Goal: Information Seeking & Learning: Learn about a topic

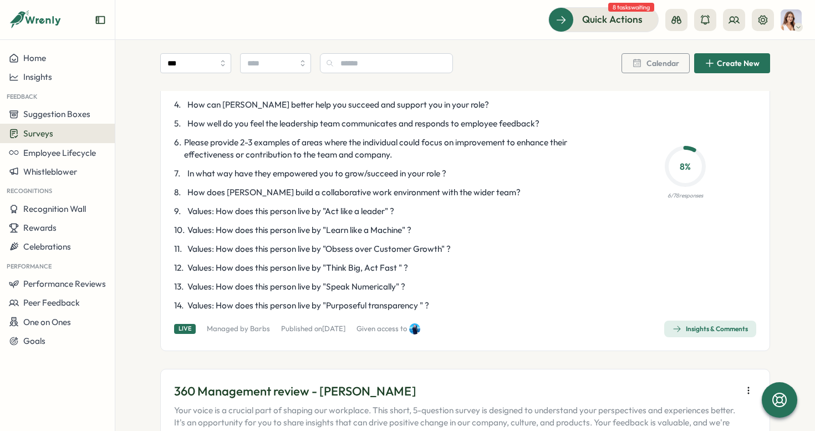
scroll to position [186, 0]
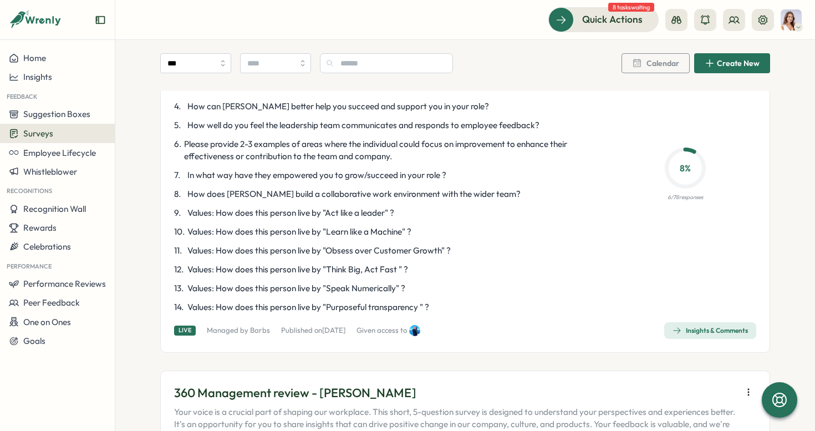
click at [672, 332] on icon "button" at bounding box center [676, 330] width 9 height 9
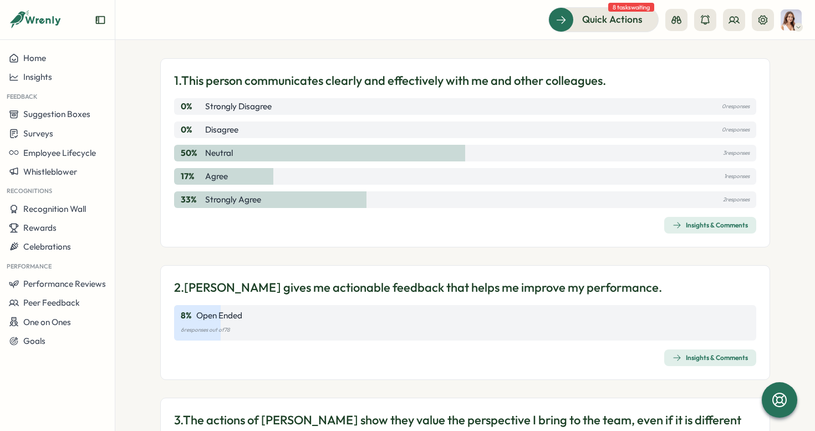
scroll to position [91, 0]
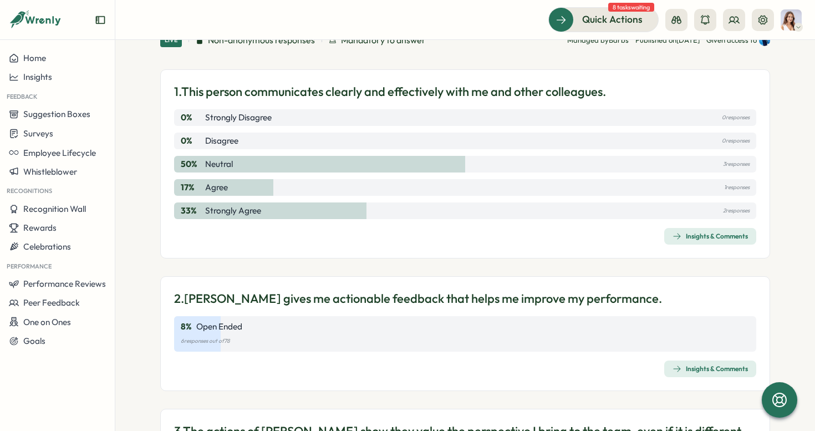
click at [679, 236] on div "Insights & Comments" at bounding box center [709, 236] width 75 height 9
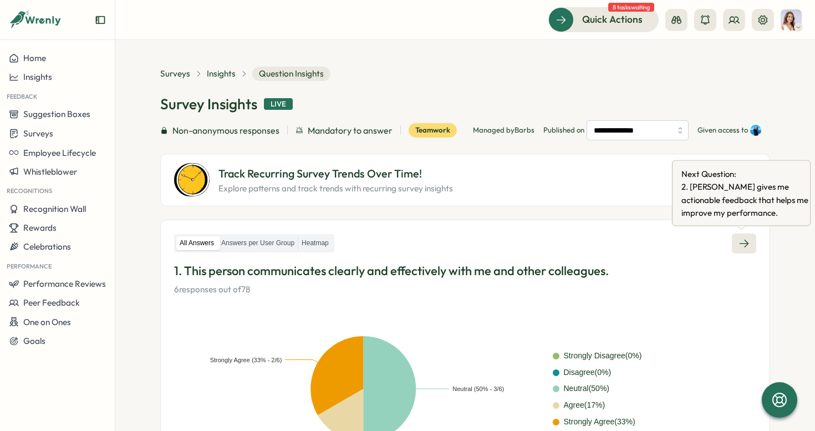
click at [744, 238] on icon at bounding box center [743, 243] width 11 height 11
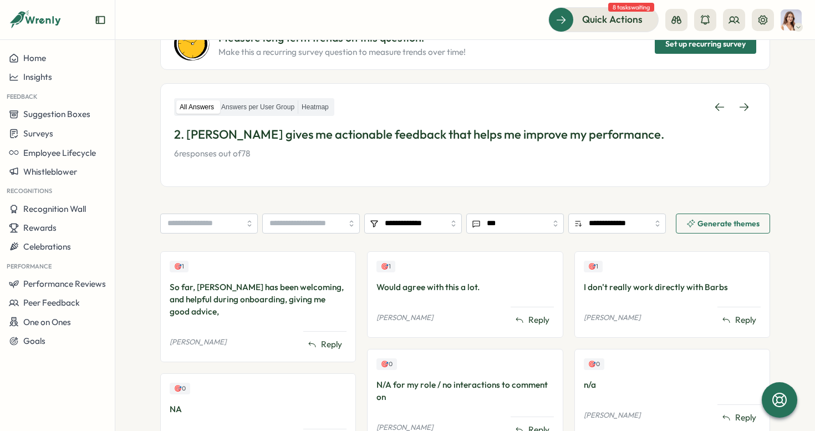
scroll to position [119, 0]
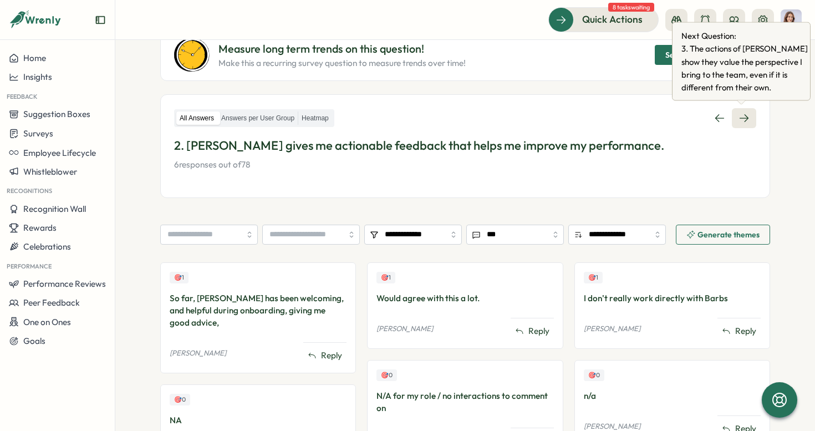
click at [738, 120] on icon at bounding box center [743, 118] width 11 height 11
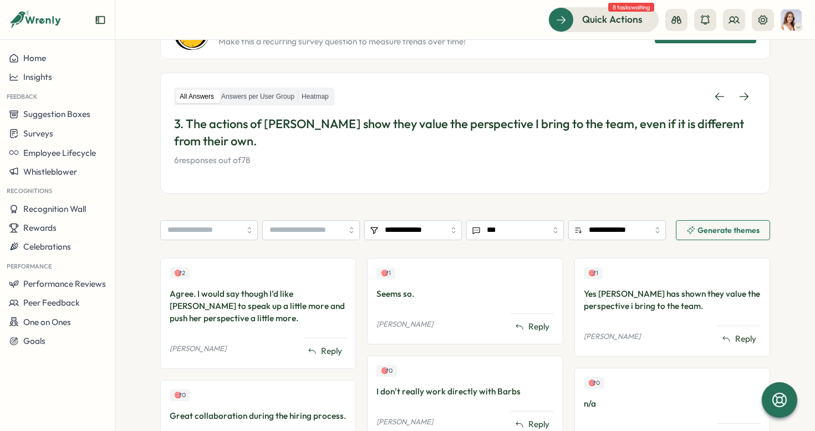
scroll to position [119, 0]
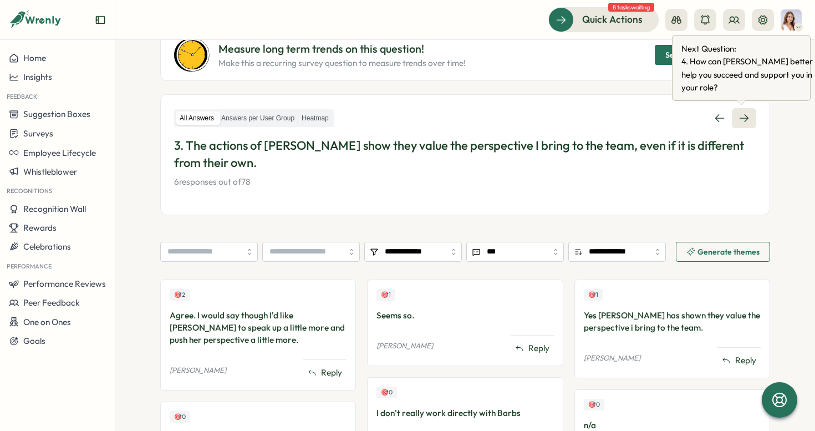
click at [749, 118] on link at bounding box center [744, 118] width 24 height 20
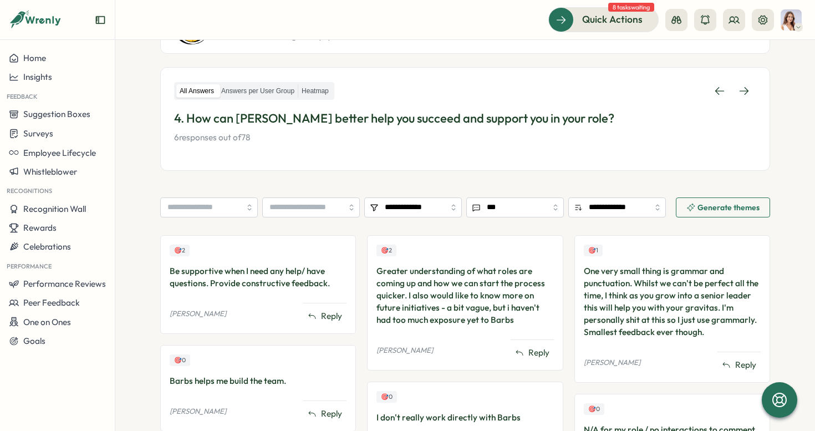
scroll to position [94, 0]
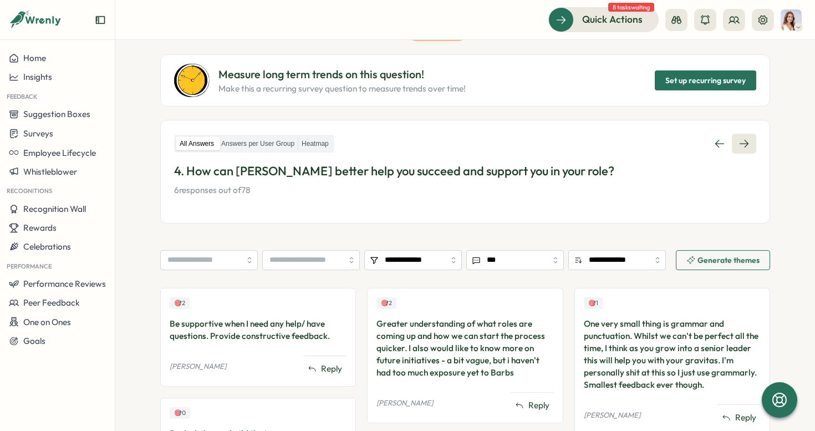
click at [745, 139] on icon at bounding box center [743, 143] width 11 height 11
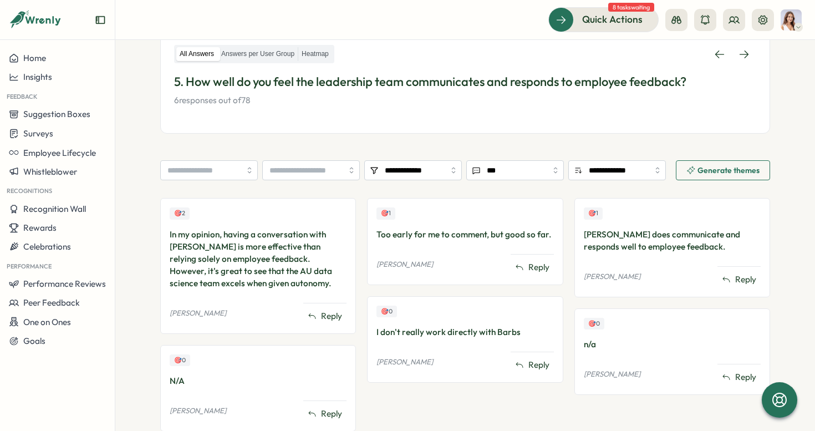
scroll to position [181, 0]
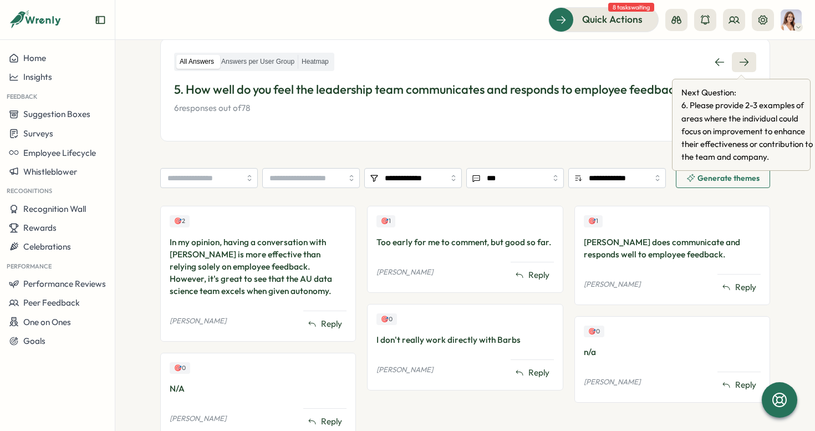
click at [739, 59] on icon at bounding box center [743, 62] width 11 height 11
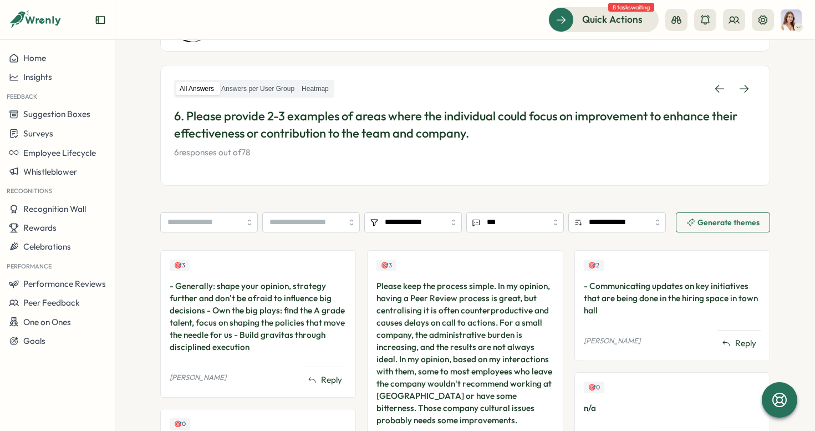
scroll to position [132, 0]
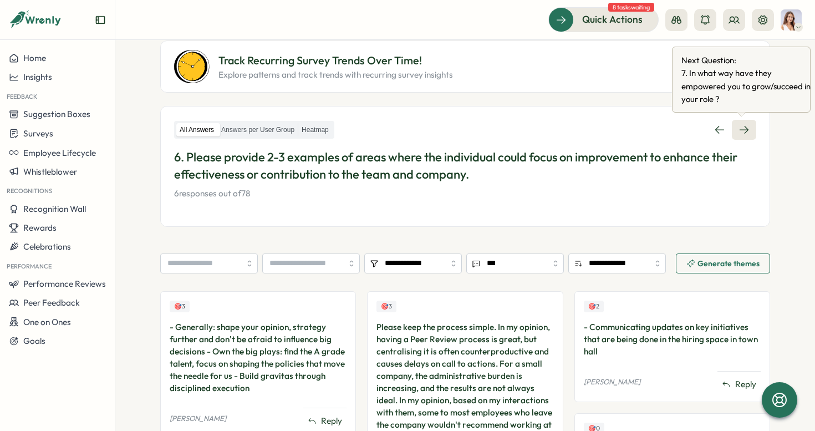
click at [743, 130] on icon at bounding box center [743, 129] width 11 height 11
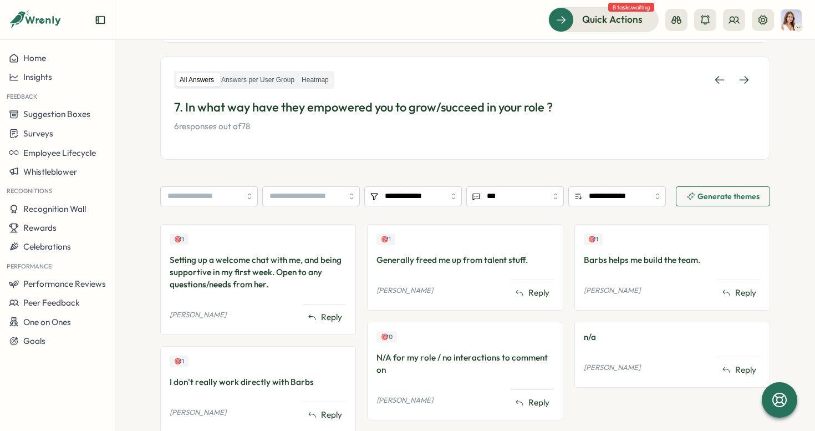
scroll to position [179, 0]
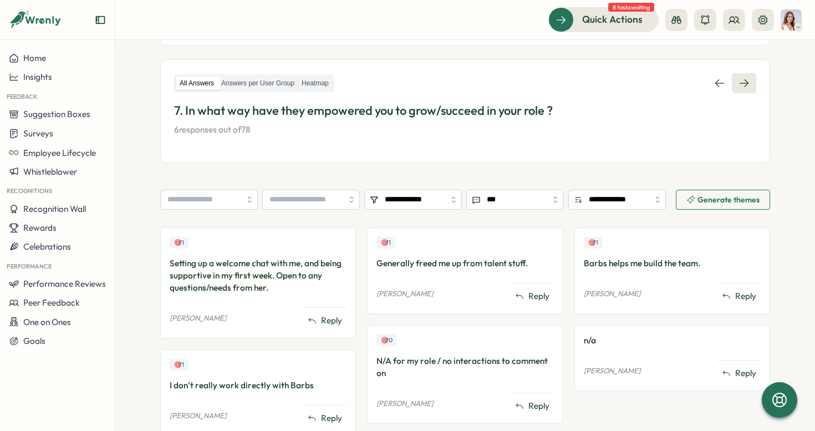
click at [745, 86] on icon at bounding box center [743, 83] width 11 height 11
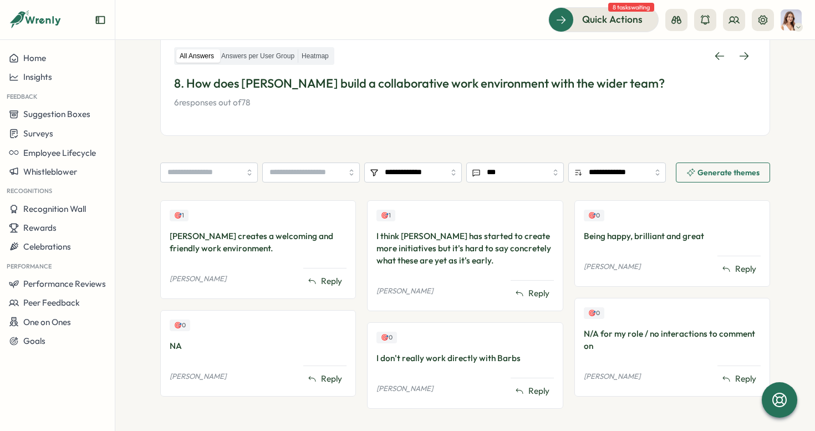
scroll to position [174, 0]
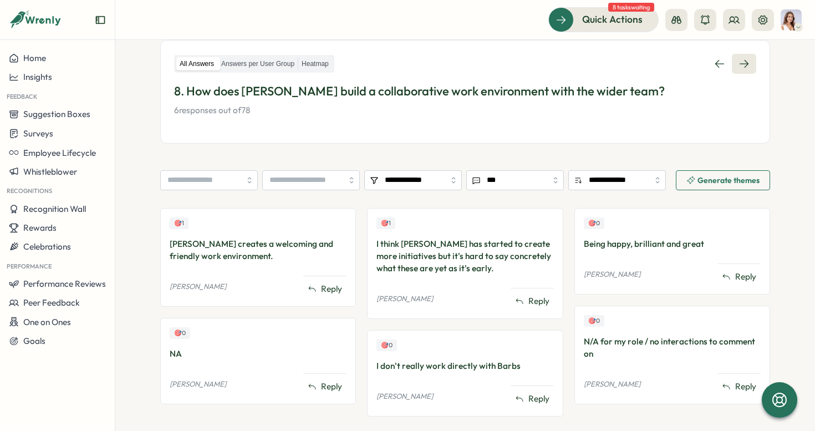
click at [745, 62] on icon at bounding box center [743, 63] width 11 height 11
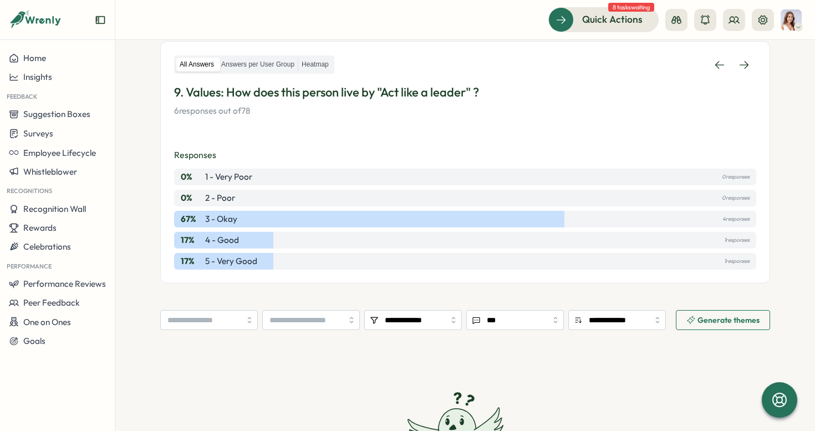
scroll to position [187, 0]
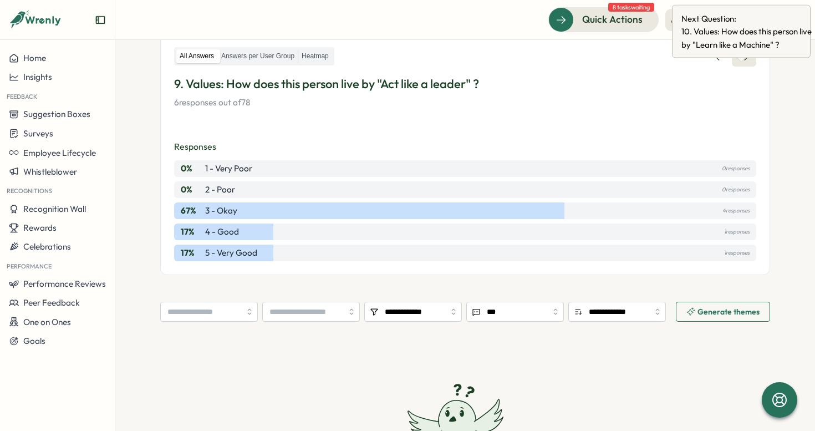
click at [740, 62] on icon at bounding box center [743, 56] width 11 height 11
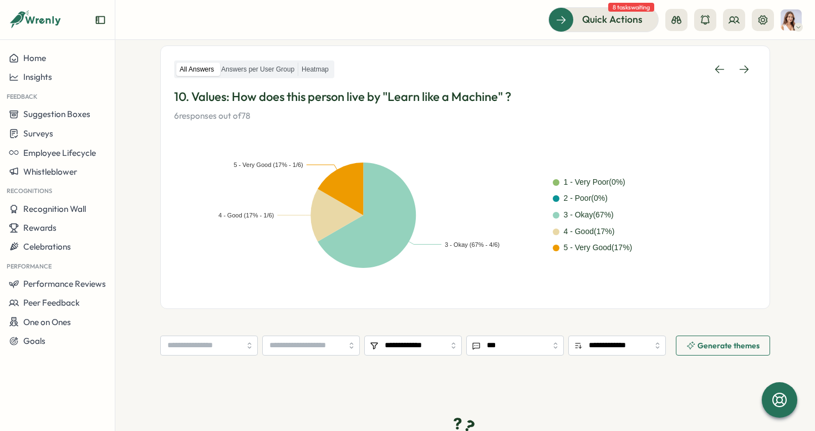
scroll to position [187, 0]
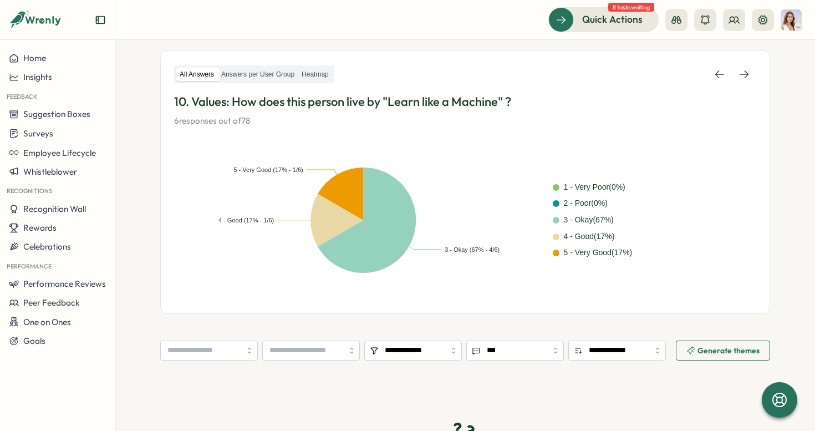
click at [739, 64] on div "All Answers Answers per User Group Heatmap 10. Values: How does this person liv…" at bounding box center [465, 181] width 610 height 263
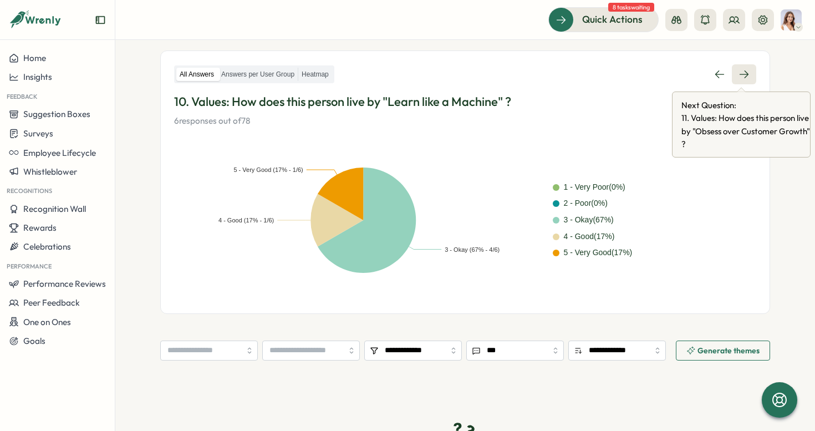
click at [740, 70] on icon at bounding box center [743, 74] width 11 height 11
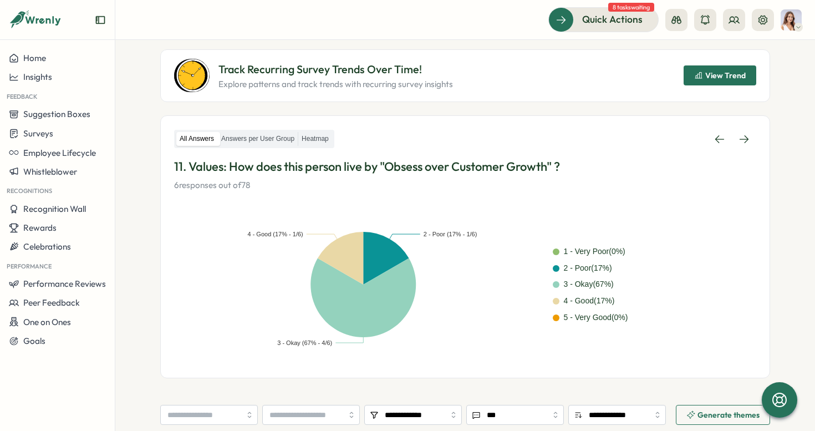
scroll to position [105, 0]
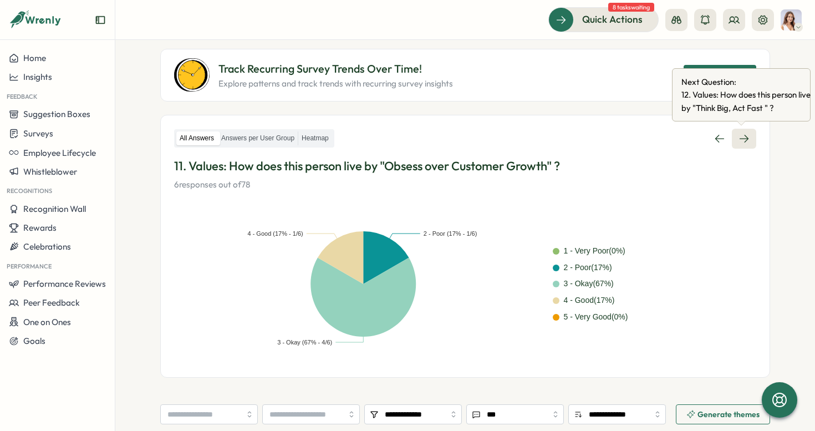
click at [743, 138] on icon at bounding box center [744, 139] width 9 height 8
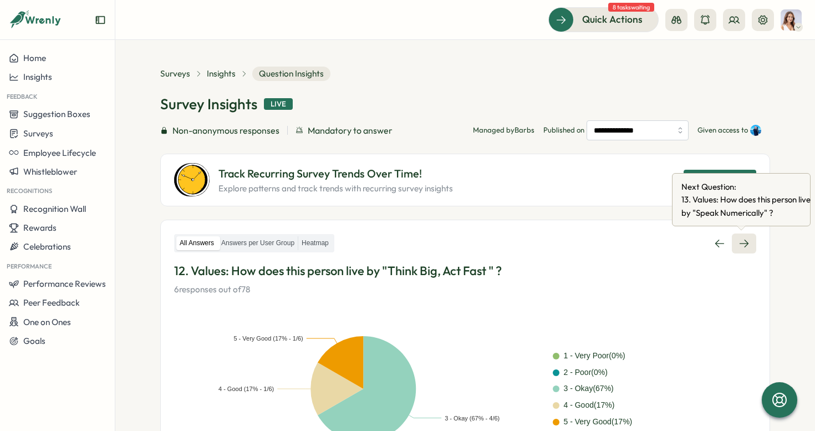
click at [743, 242] on icon at bounding box center [743, 243] width 11 height 11
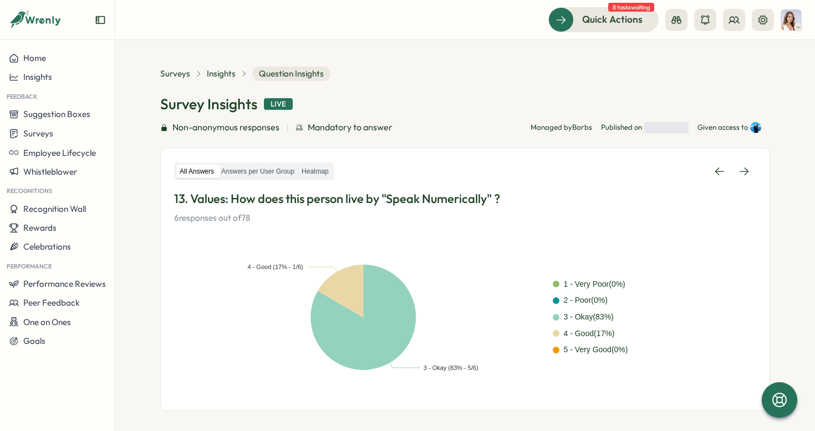
click at [743, 242] on div "3 - Okay (83% - 5/6) 4 - Good (17% - 1/6) 1 - Very Poor ( 0 %) 2 - Poor ( 0 %) …" at bounding box center [465, 317] width 582 height 160
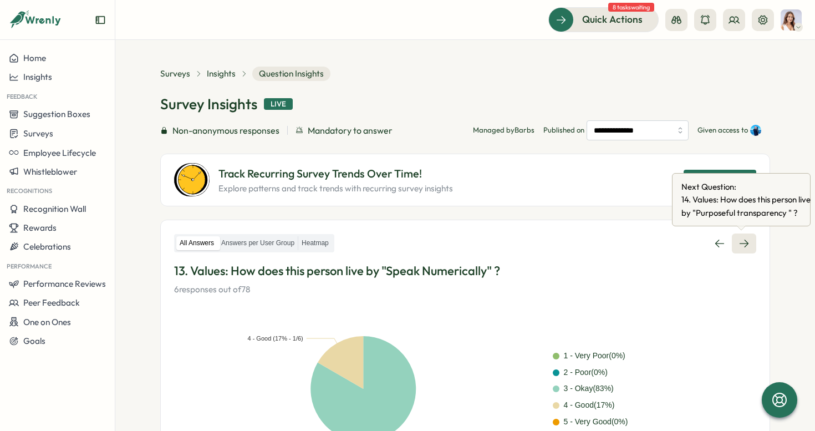
click at [740, 241] on icon at bounding box center [743, 243] width 11 height 11
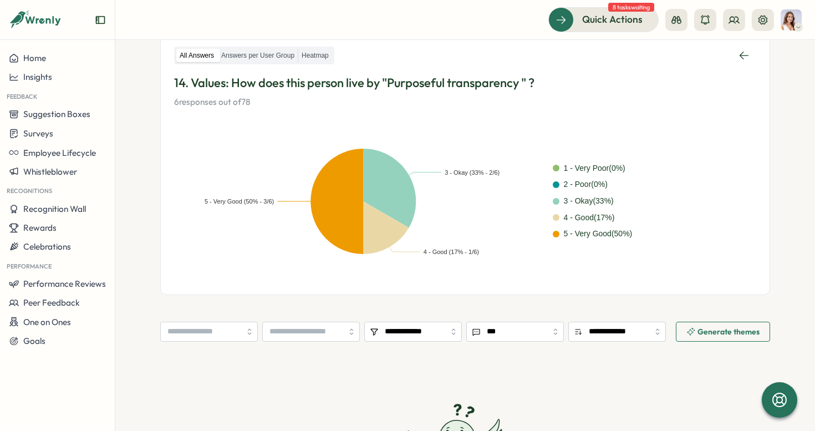
scroll to position [187, 0]
click at [79, 136] on div "Surveys" at bounding box center [57, 133] width 97 height 11
